Goal: Information Seeking & Learning: Find specific fact

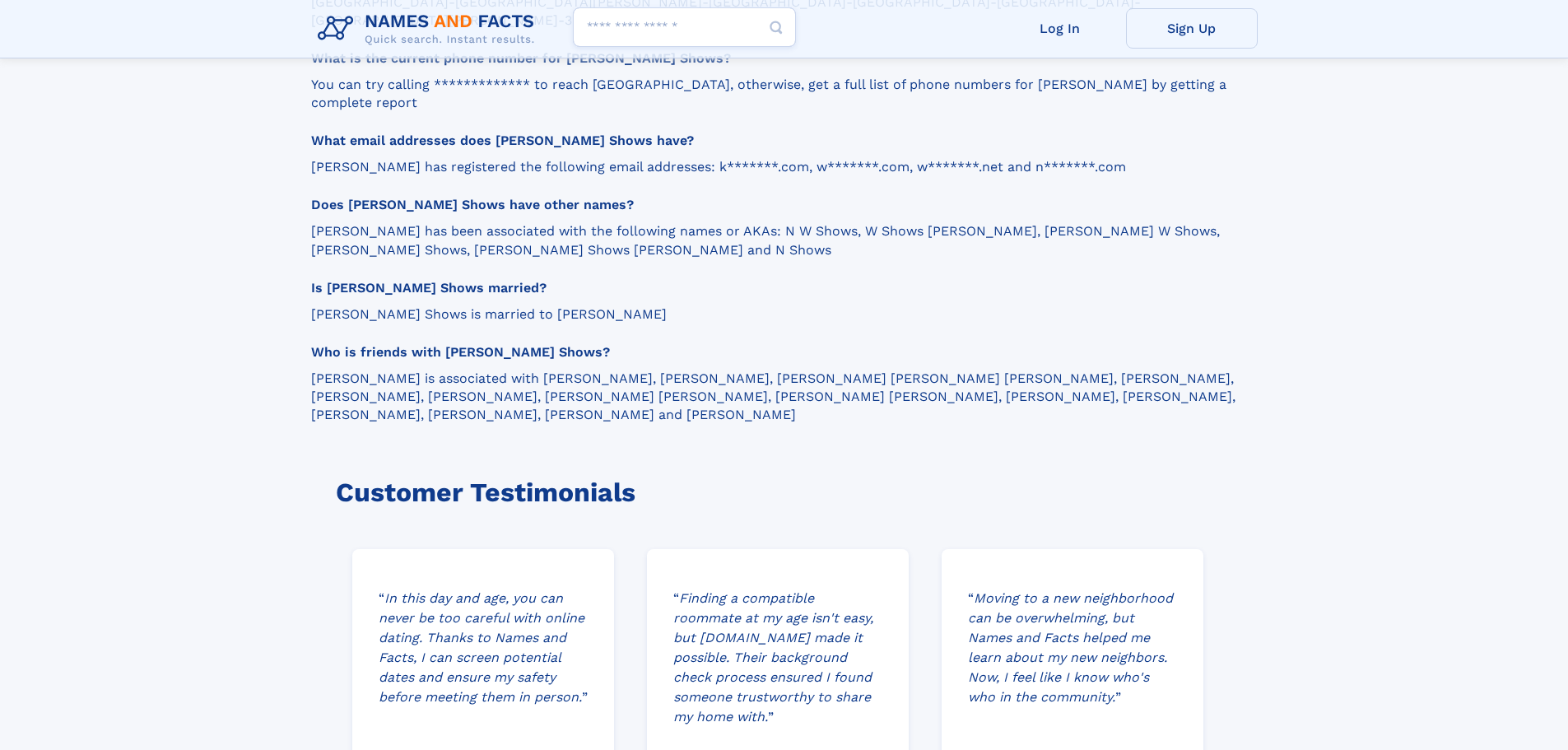
scroll to position [2141, 0]
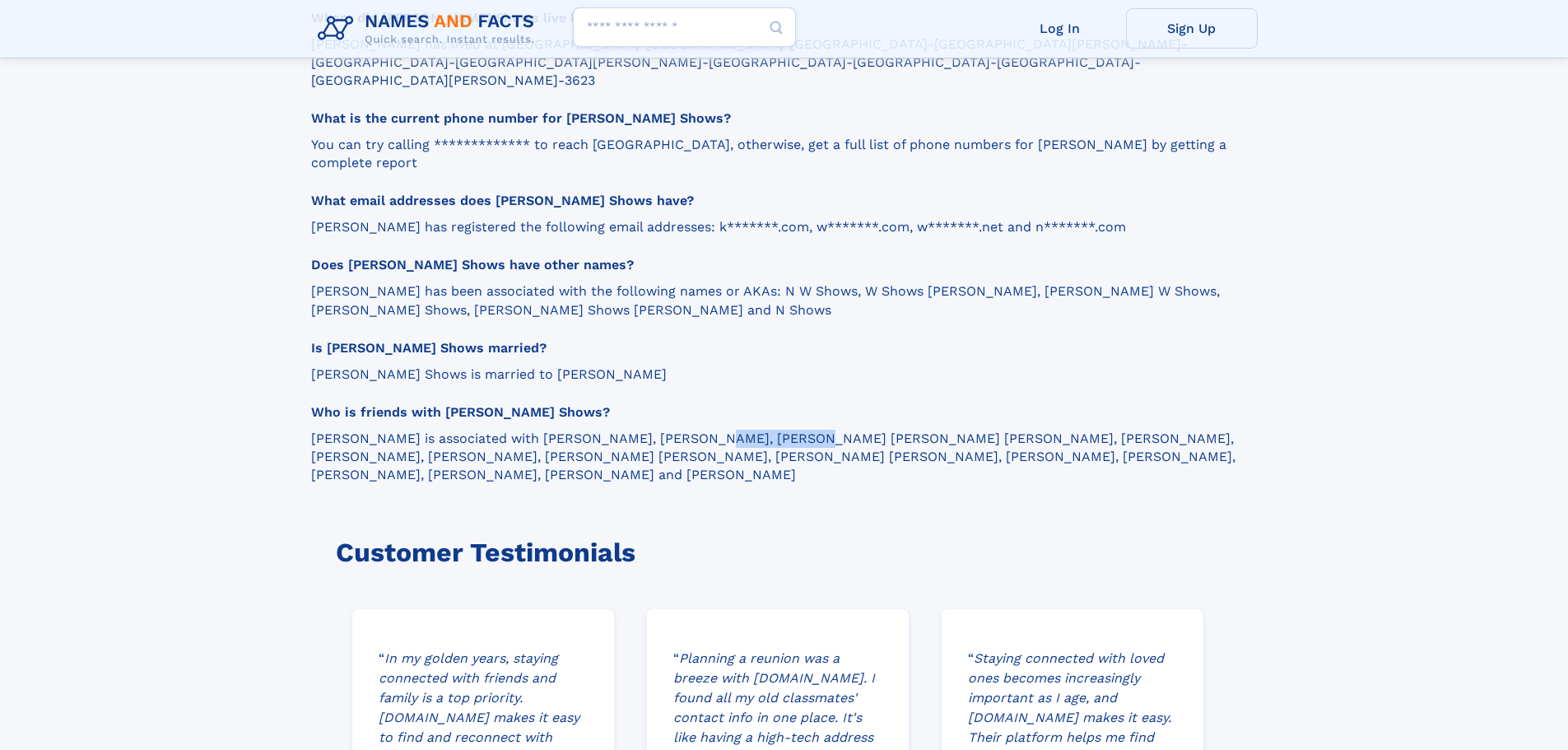
drag, startPoint x: 580, startPoint y: 315, endPoint x: 669, endPoint y: 313, distance: 89.0
click at [669, 430] on p "[PERSON_NAME] is associated with [PERSON_NAME], [PERSON_NAME], [PERSON_NAME] [P…" at bounding box center [777, 457] width 932 height 54
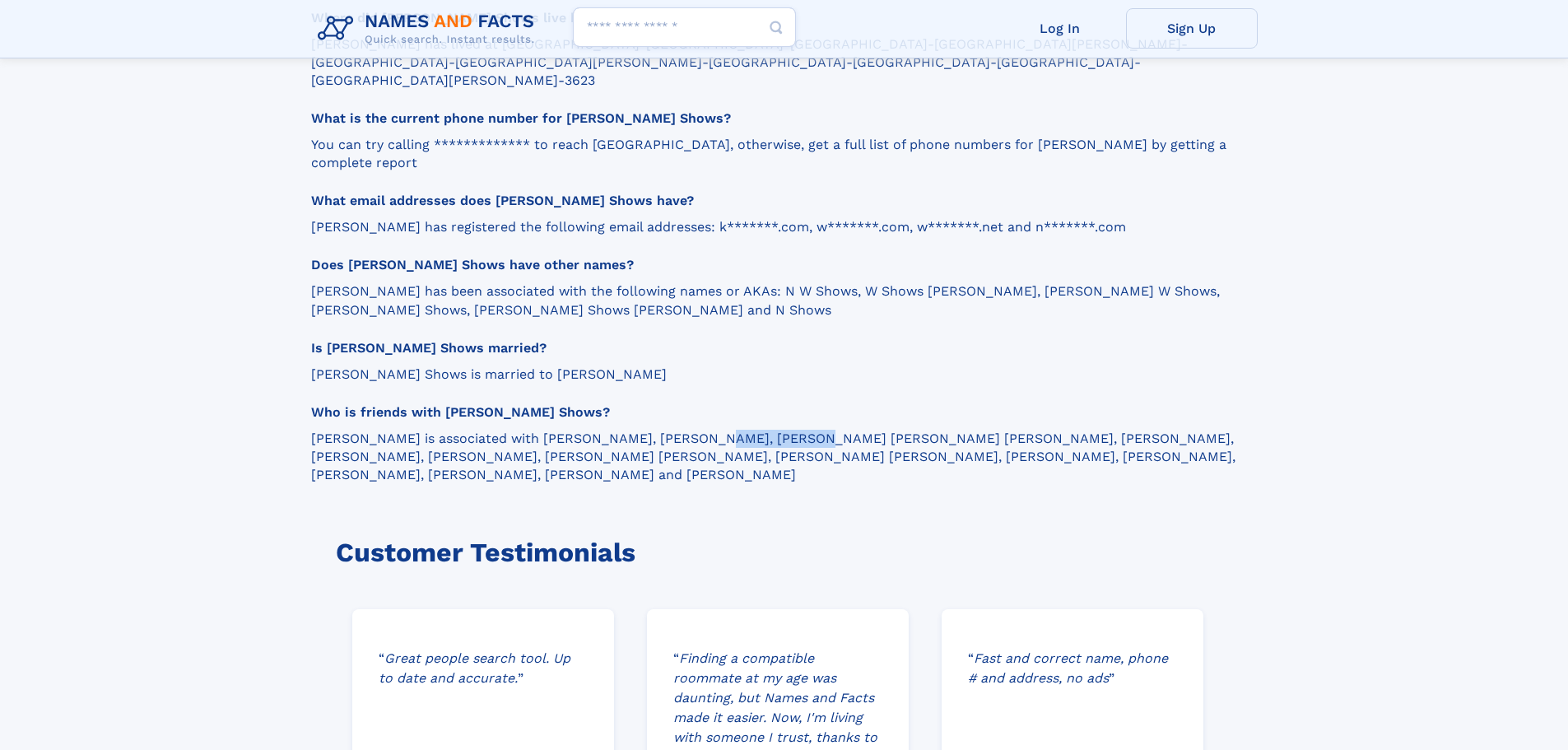
copy p "June S Chalon"
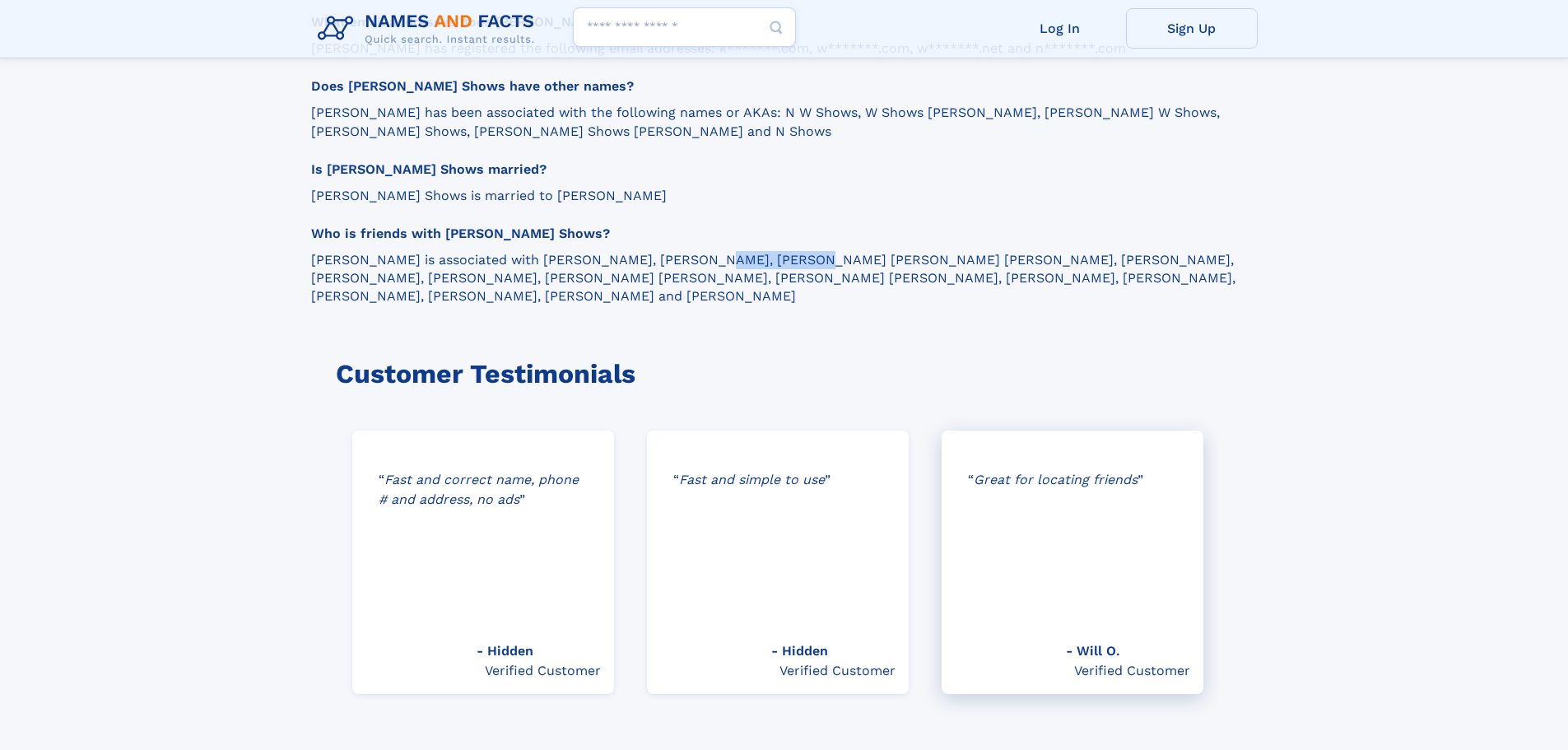
scroll to position [2059, 0]
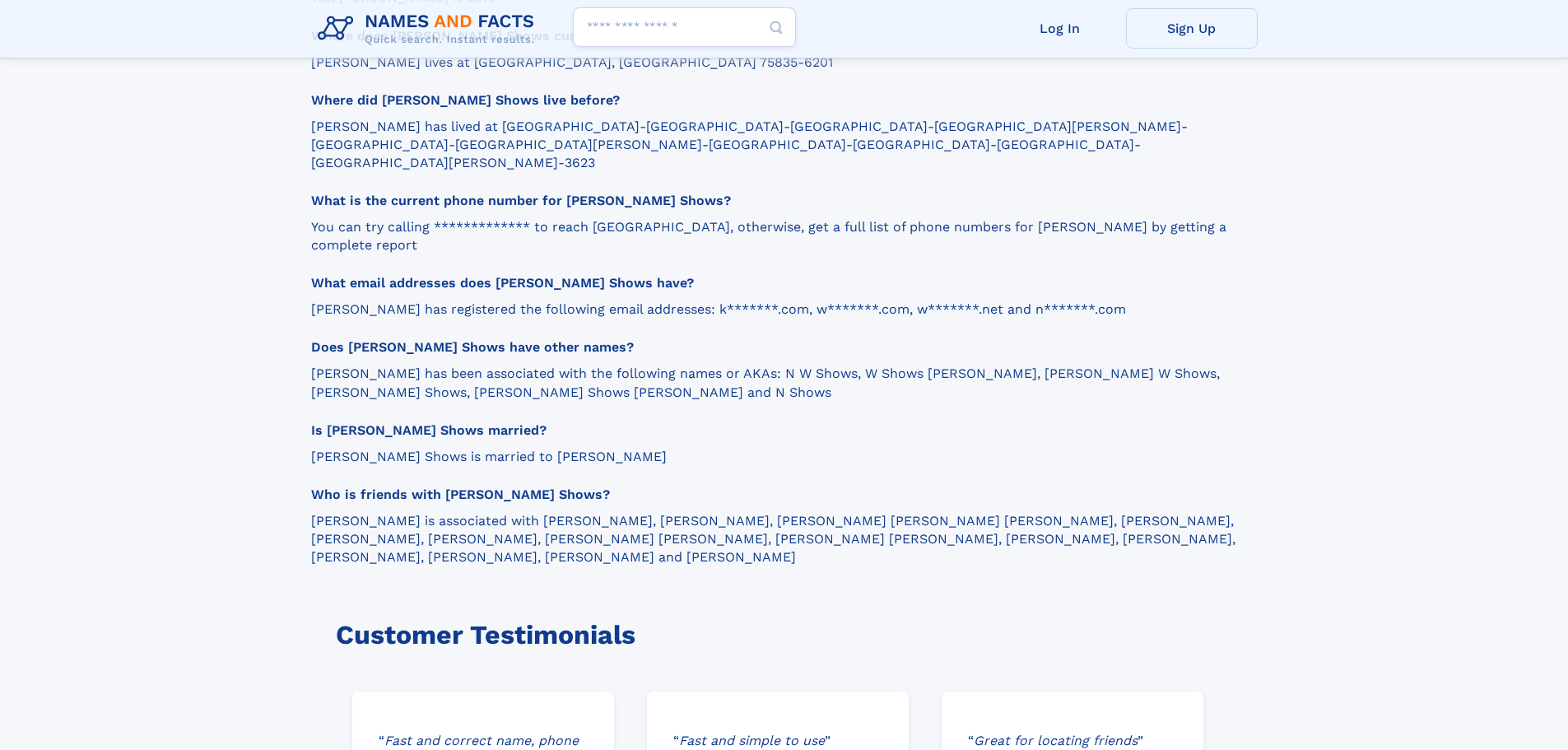
click at [580, 20] on input "Search people" at bounding box center [685, 27] width 223 height 40
paste input "**********"
type input "**********"
click at [779, 24] on use "Search Button" at bounding box center [777, 27] width 16 height 16
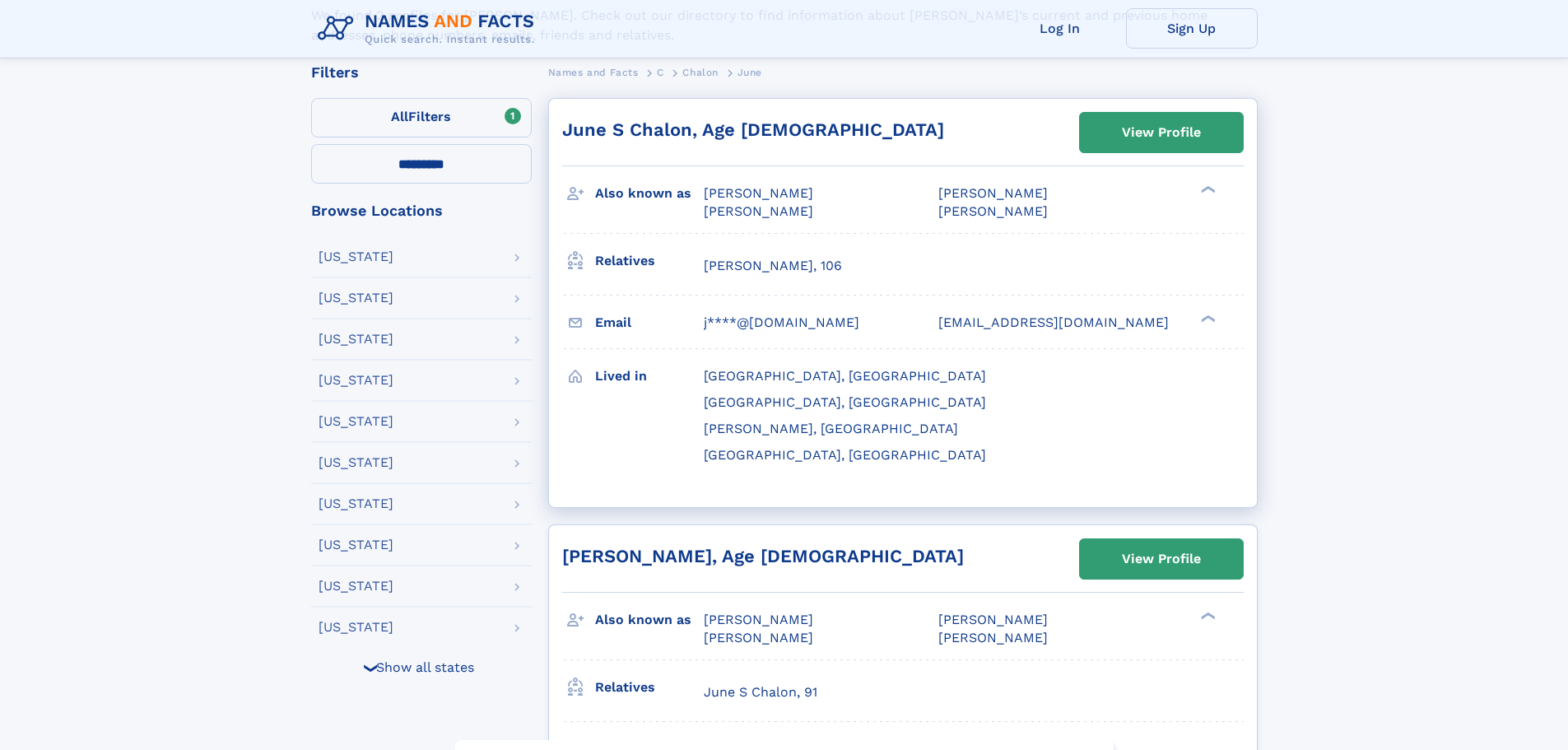
scroll to position [329, 0]
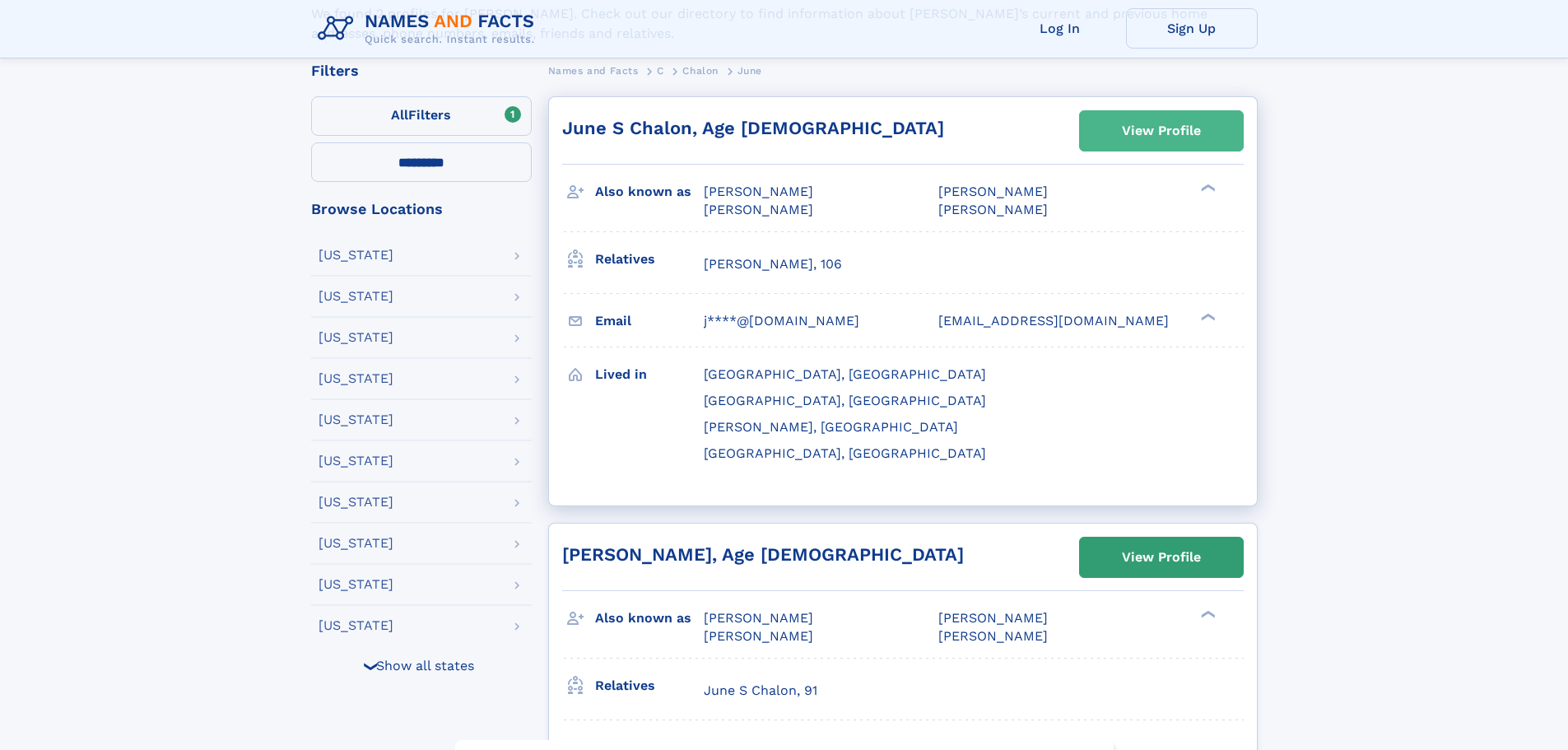
click at [1129, 121] on div "View Profile" at bounding box center [1161, 131] width 79 height 38
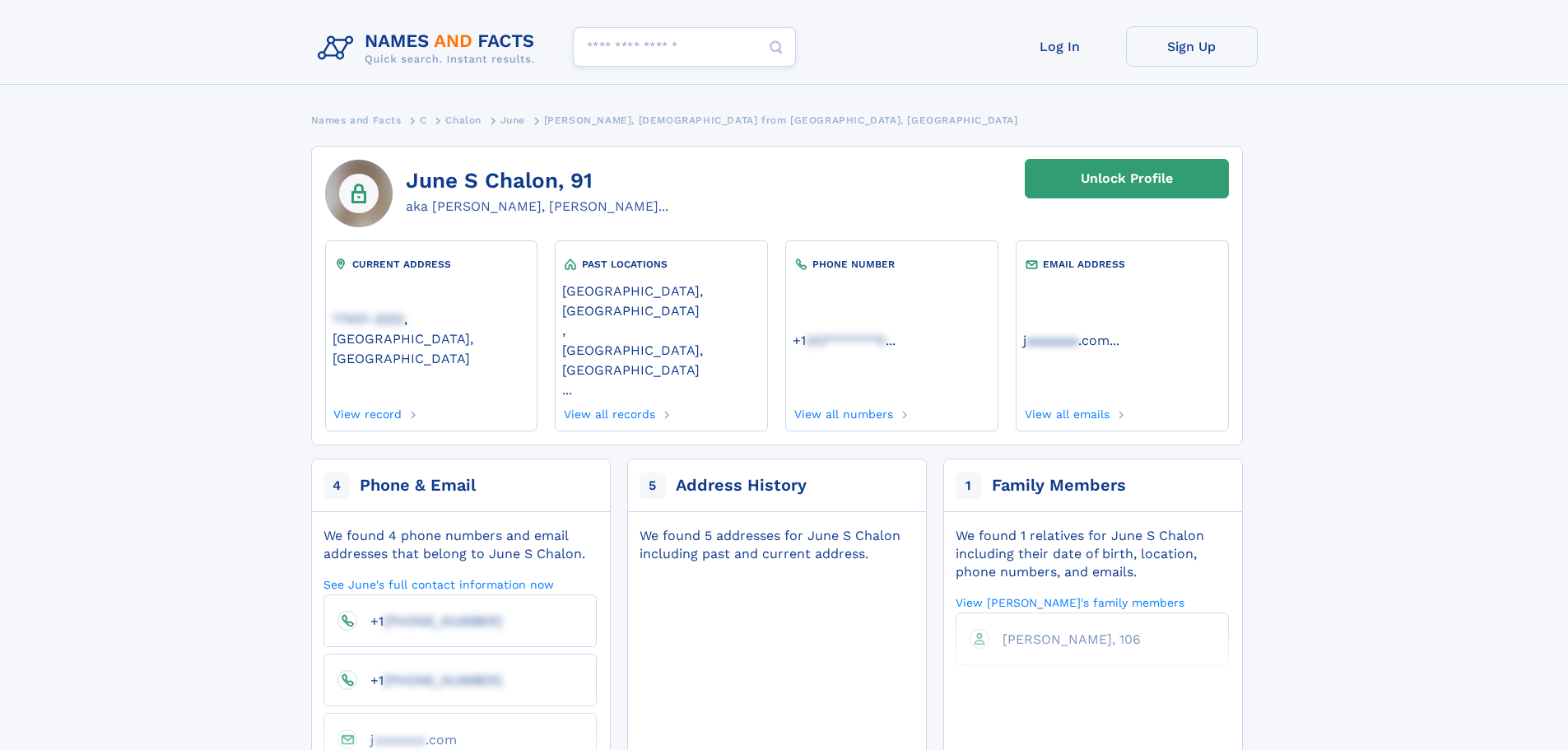
drag, startPoint x: 407, startPoint y: 183, endPoint x: 558, endPoint y: 183, distance: 151.0
click at [558, 183] on h1 "June S Chalon, 91" at bounding box center [537, 181] width 263 height 25
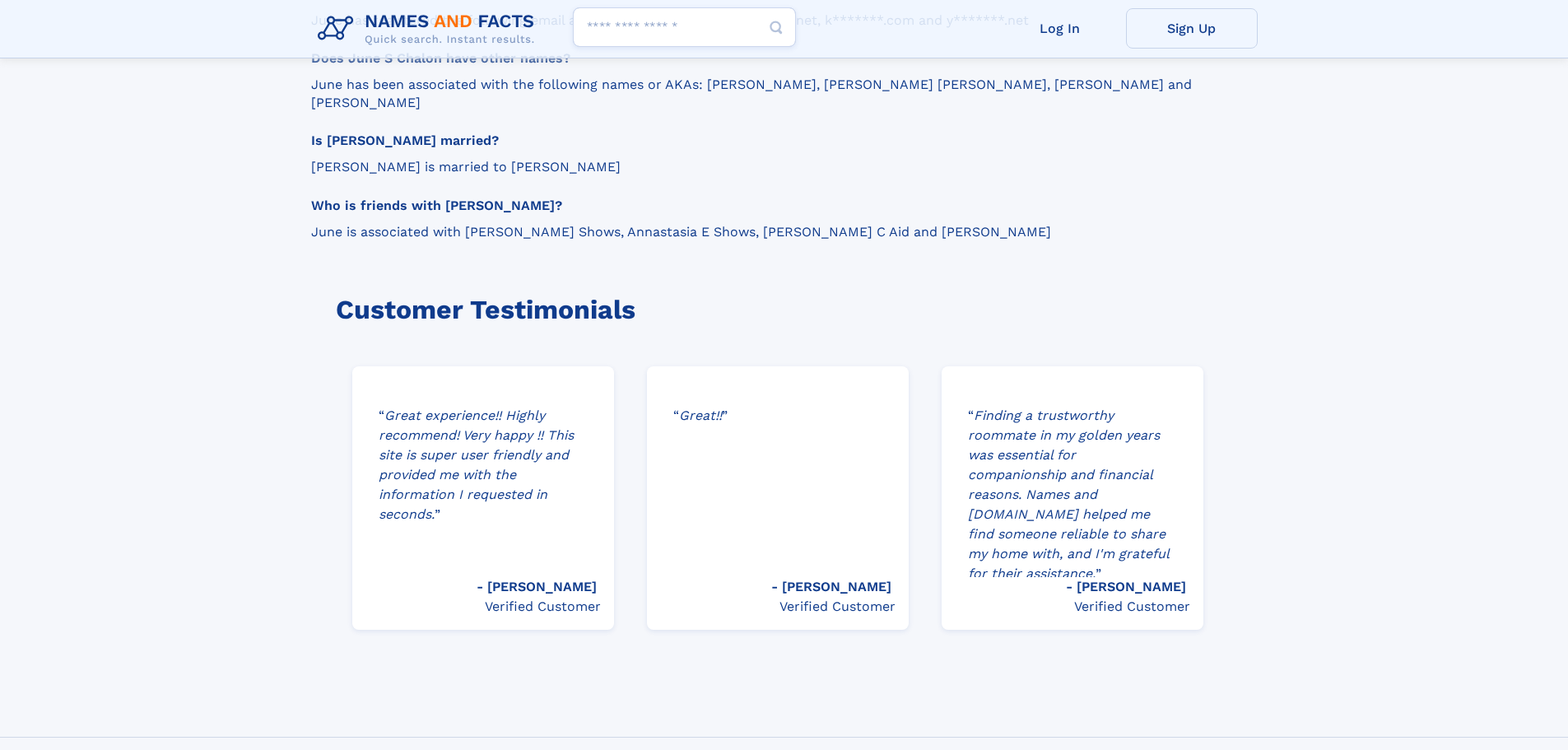
scroll to position [2260, 0]
